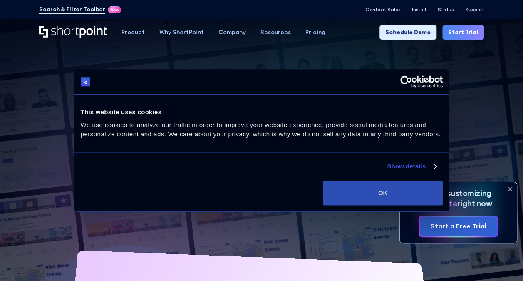
click at [353, 187] on button "OK" at bounding box center [382, 193] width 119 height 24
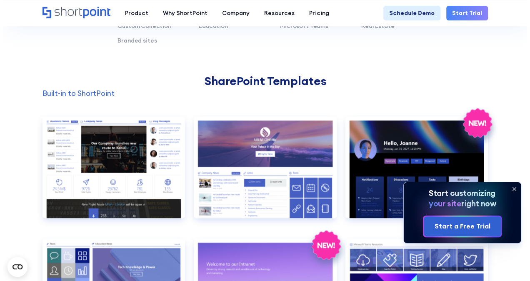
scroll to position [791, 0]
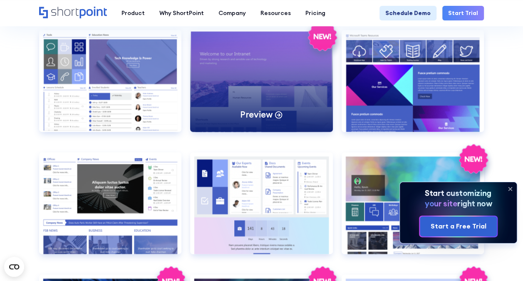
click at [295, 55] on div "Preview" at bounding box center [261, 81] width 142 height 102
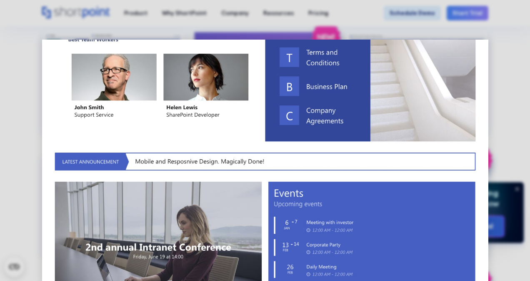
scroll to position [458, 0]
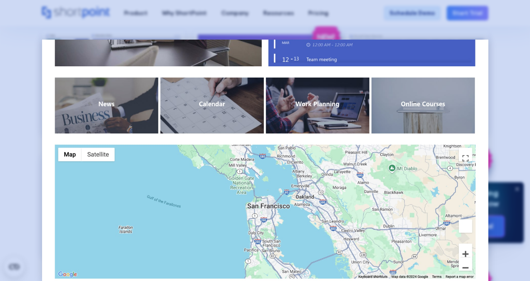
click at [510, 127] on div at bounding box center [265, 140] width 530 height 281
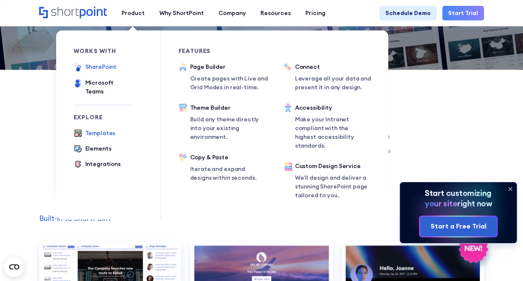
click at [102, 70] on div "SharePoint" at bounding box center [101, 66] width 32 height 9
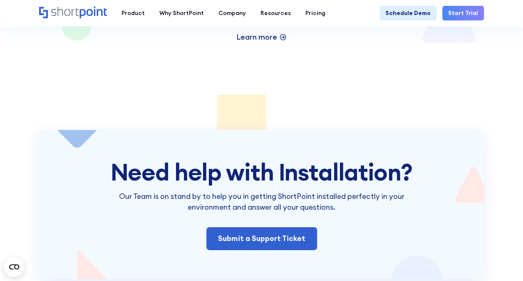
scroll to position [1124, 0]
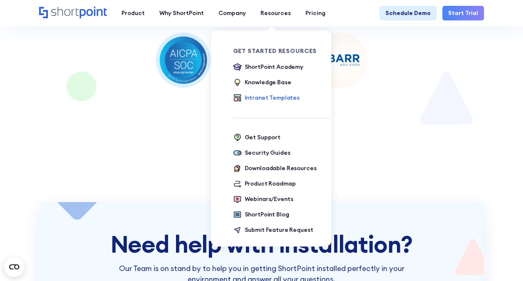
click at [258, 97] on div "Intranet Templates" at bounding box center [272, 97] width 55 height 9
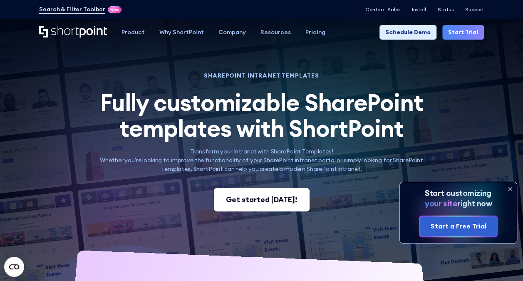
click at [244, 195] on div "Get started [DATE]!" at bounding box center [262, 199] width 72 height 11
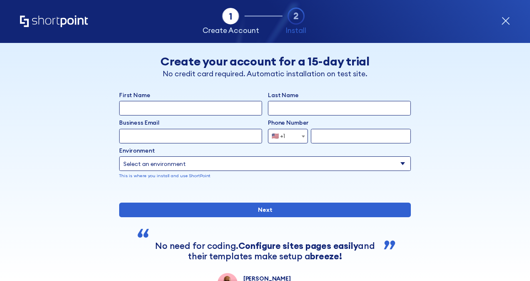
click at [231, 110] on input "First Name" at bounding box center [190, 108] width 143 height 15
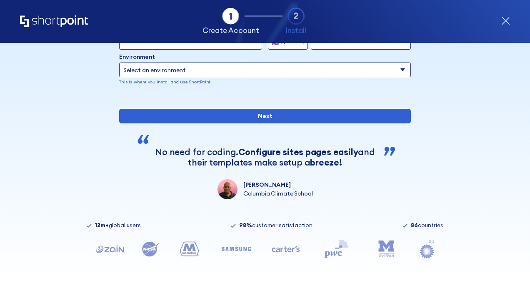
type input "[PERSON_NAME]"
type input "Albasha"
type input "[EMAIL_ADDRESS][DOMAIN_NAME]"
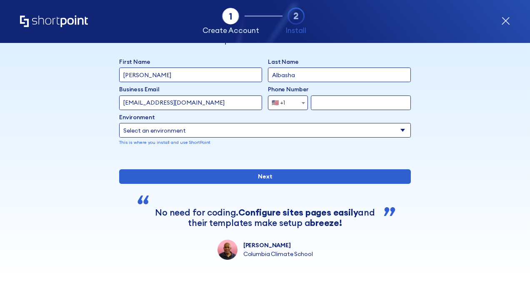
scroll to position [0, 0]
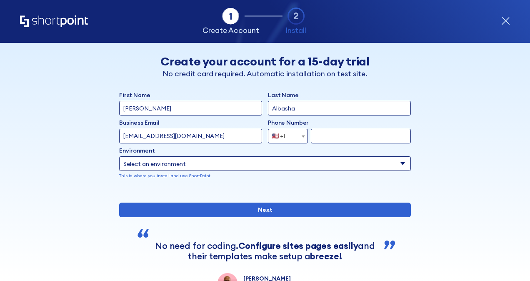
click at [301, 136] on b "form" at bounding box center [302, 136] width 3 height 2
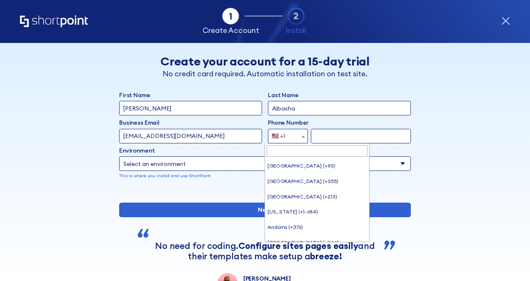
scroll to position [3392, 0]
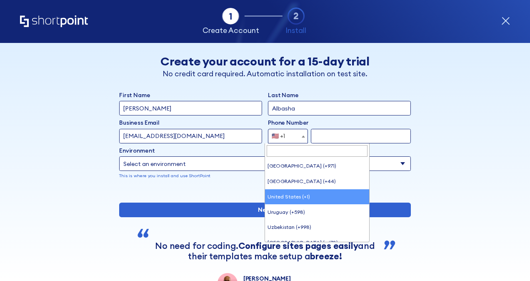
click at [302, 156] on span at bounding box center [317, 150] width 104 height 15
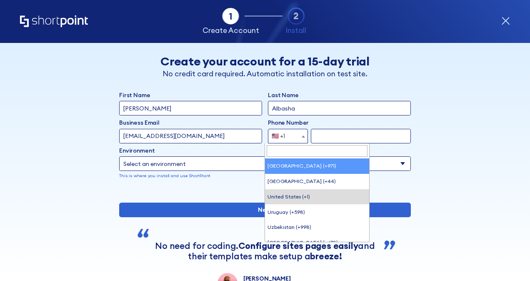
select select "+971"
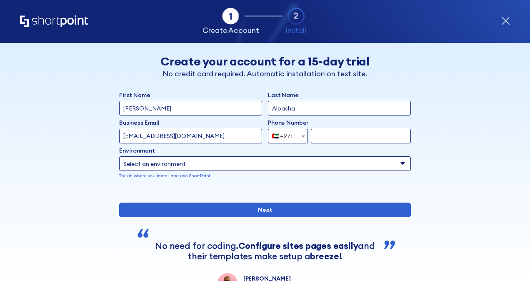
click at [336, 138] on input "form" at bounding box center [361, 136] width 100 height 15
type input "585575598"
click at [182, 161] on select "Select an environment Microsoft 365 SharePoint Online SharePoint 2019 (On-Premi…" at bounding box center [264, 163] width 291 height 15
select select "SharePoint Online"
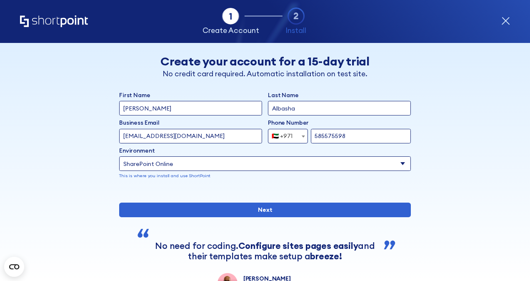
click at [119, 156] on select "Select an environment Microsoft 365 SharePoint Online SharePoint 2019 (On-Premi…" at bounding box center [264, 163] width 291 height 15
click at [188, 167] on select "Select an environment Microsoft 365 SharePoint Online SharePoint 2019 (On-Premi…" at bounding box center [264, 163] width 291 height 15
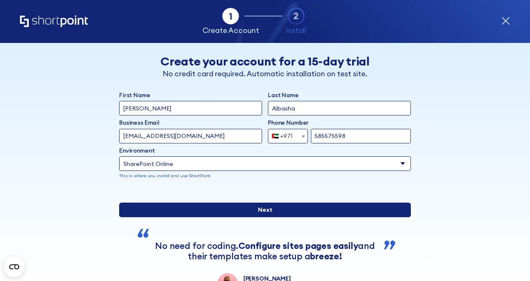
click at [198, 217] on input "Next" at bounding box center [264, 209] width 291 height 15
